Goal: Complete application form

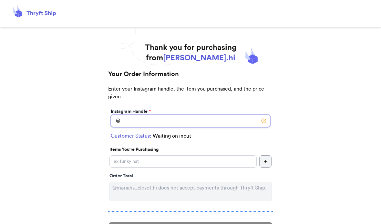
click at [138, 125] on input "Instagram Handle *" at bounding box center [190, 121] width 159 height 12
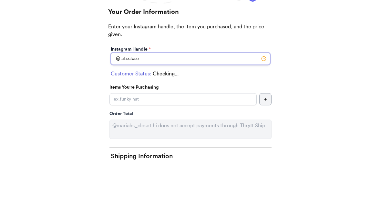
type input "al.scloset"
select select "MP"
type input "Saipan"
type input "96950"
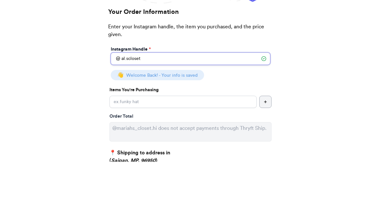
type input "al.scloset"
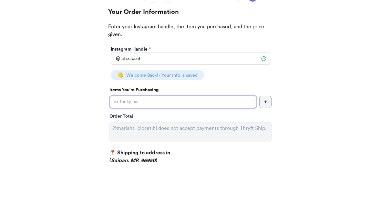
click at [117, 158] on input "Instagram Handle *" at bounding box center [182, 164] width 147 height 12
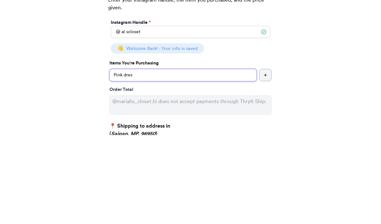
type input "Pink dress"
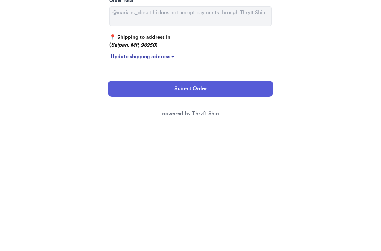
scroll to position [42, 0]
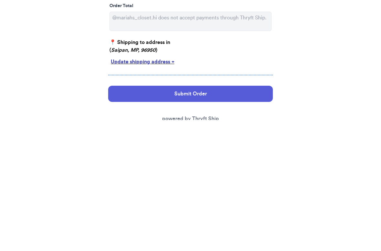
click at [261, 216] on button "Submit Order" at bounding box center [190, 224] width 165 height 16
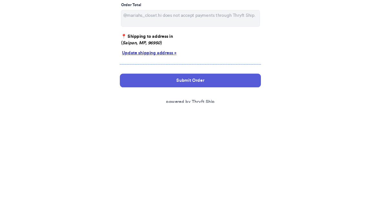
scroll to position [0, 0]
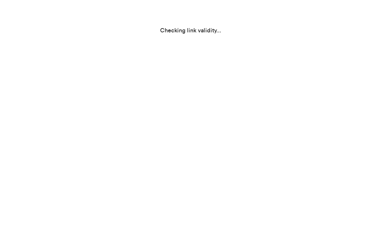
select select "MP"
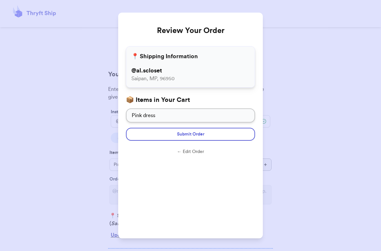
click at [247, 134] on button "Submit Order" at bounding box center [190, 134] width 129 height 13
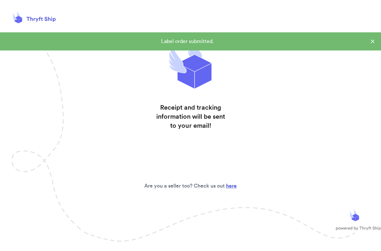
click at [371, 36] on div "Label order submitted." at bounding box center [190, 41] width 381 height 18
click at [365, 40] on div "Label order submitted." at bounding box center [187, 41] width 364 height 8
click at [372, 43] on icon at bounding box center [372, 41] width 6 height 6
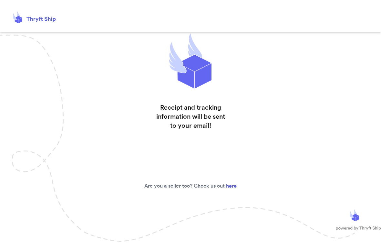
click at [367, 40] on div "Receipt and tracking information will be sent to your email! Are you a seller t…" at bounding box center [190, 136] width 381 height 209
